Goal: Check status: Check status

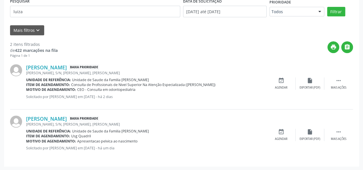
scroll to position [38, 0]
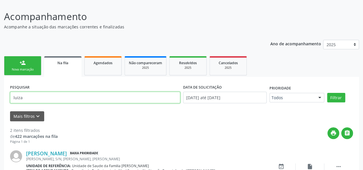
drag, startPoint x: 20, startPoint y: 101, endPoint x: 24, endPoint y: 100, distance: 4.3
click at [24, 100] on input "luiza" at bounding box center [95, 97] width 170 height 11
type input "aluiz"
click at [32, 101] on input "aluiz" at bounding box center [95, 97] width 170 height 11
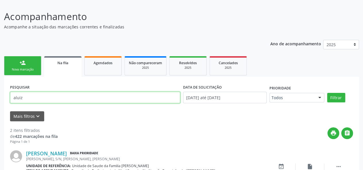
click at [32, 101] on input "aluiz" at bounding box center [95, 97] width 170 height 11
paste input "Noah"
type input "Noah"
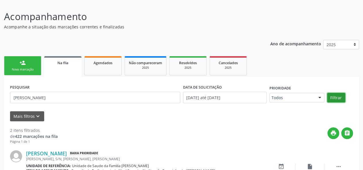
click at [337, 96] on button "Filtrar" at bounding box center [336, 98] width 18 height 10
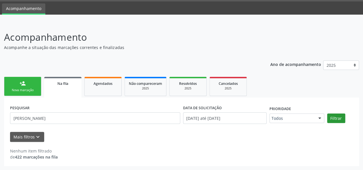
scroll to position [17, 0]
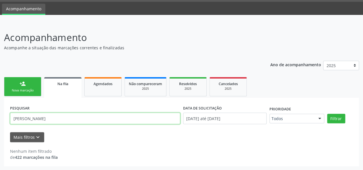
drag, startPoint x: 37, startPoint y: 122, endPoint x: 0, endPoint y: 117, distance: 37.0
click at [0, 117] on div "Acompanhamento Acompanhe a situação das marcações correntes e finalizadas Relat…" at bounding box center [181, 96] width 363 height 147
type input "luna"
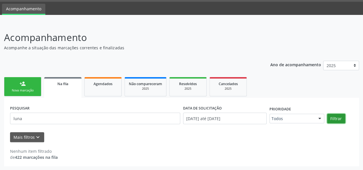
click at [340, 117] on button "Filtrar" at bounding box center [336, 119] width 18 height 10
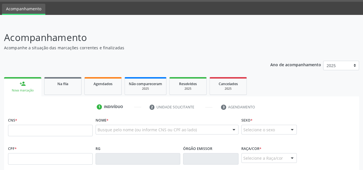
scroll to position [17, 0]
click at [59, 92] on link "Na fila" at bounding box center [62, 86] width 37 height 18
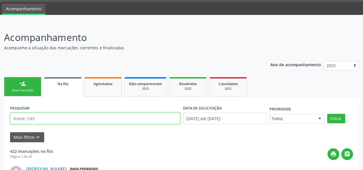
click at [47, 120] on input "text" at bounding box center [95, 118] width 170 height 11
type input "luna"
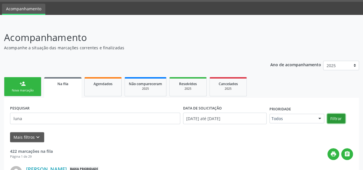
click at [341, 118] on button "Filtrar" at bounding box center [336, 119] width 18 height 10
